Goal: Check status

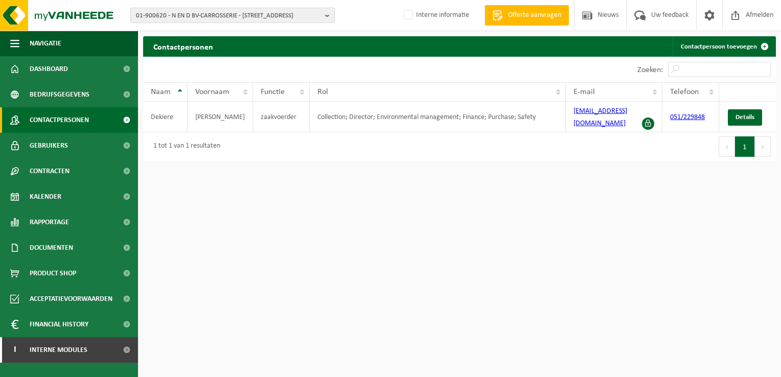
click at [191, 14] on span "01-900620 - N EN D BV-CARROSSERIE - [STREET_ADDRESS]" at bounding box center [228, 15] width 185 height 15
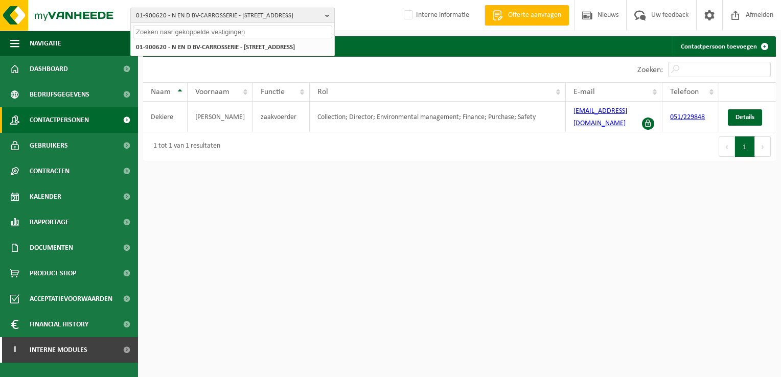
paste input "01-086906"
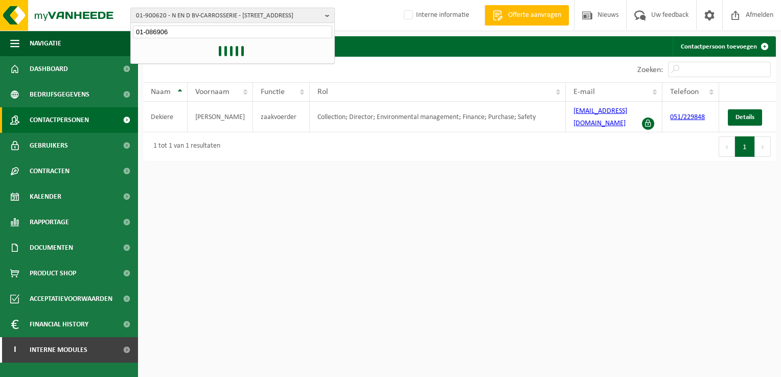
type input "01-086906"
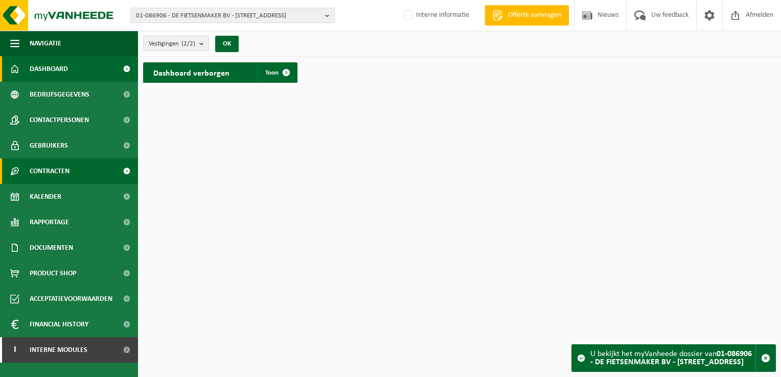
click at [70, 174] on span "Contracten" at bounding box center [50, 171] width 40 height 26
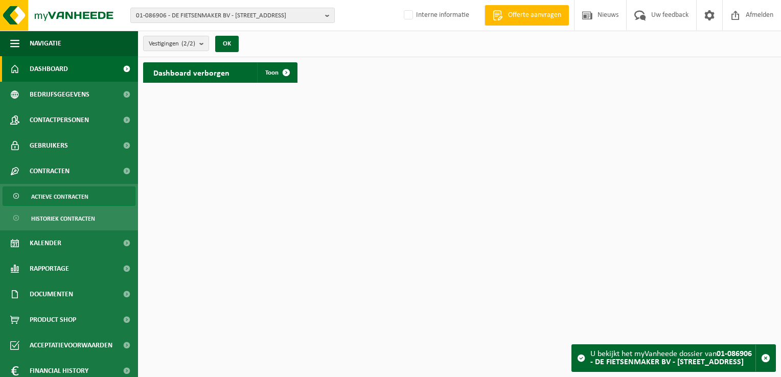
click at [73, 191] on span "Actieve contracten" at bounding box center [59, 196] width 57 height 19
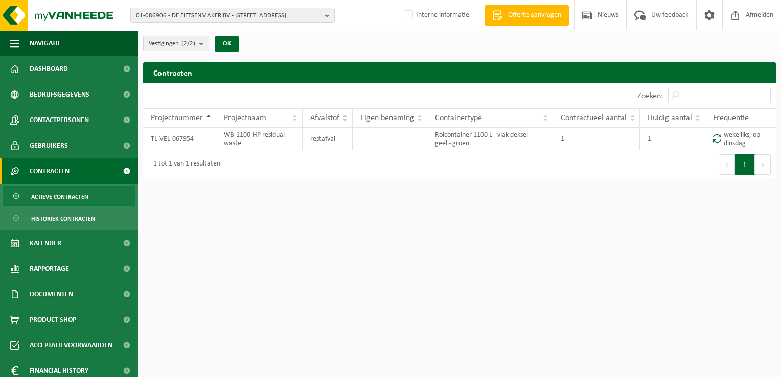
click at [267, 243] on html "01-086906 - DE FIETSENMAKER BV - 8210 ZEDELGEM, BERKENHAGESTRAAT 2 01-086906 - …" at bounding box center [390, 188] width 781 height 377
click at [310, 276] on html "01-086906 - DE FIETSENMAKER BV - 8210 ZEDELGEM, BERKENHAGESTRAAT 2 01-086906 - …" at bounding box center [390, 188] width 781 height 377
click at [386, 218] on html "01-086906 - DE FIETSENMAKER BV - 8210 ZEDELGEM, BERKENHAGESTRAAT 2 01-086906 - …" at bounding box center [390, 188] width 781 height 377
